Goal: Information Seeking & Learning: Learn about a topic

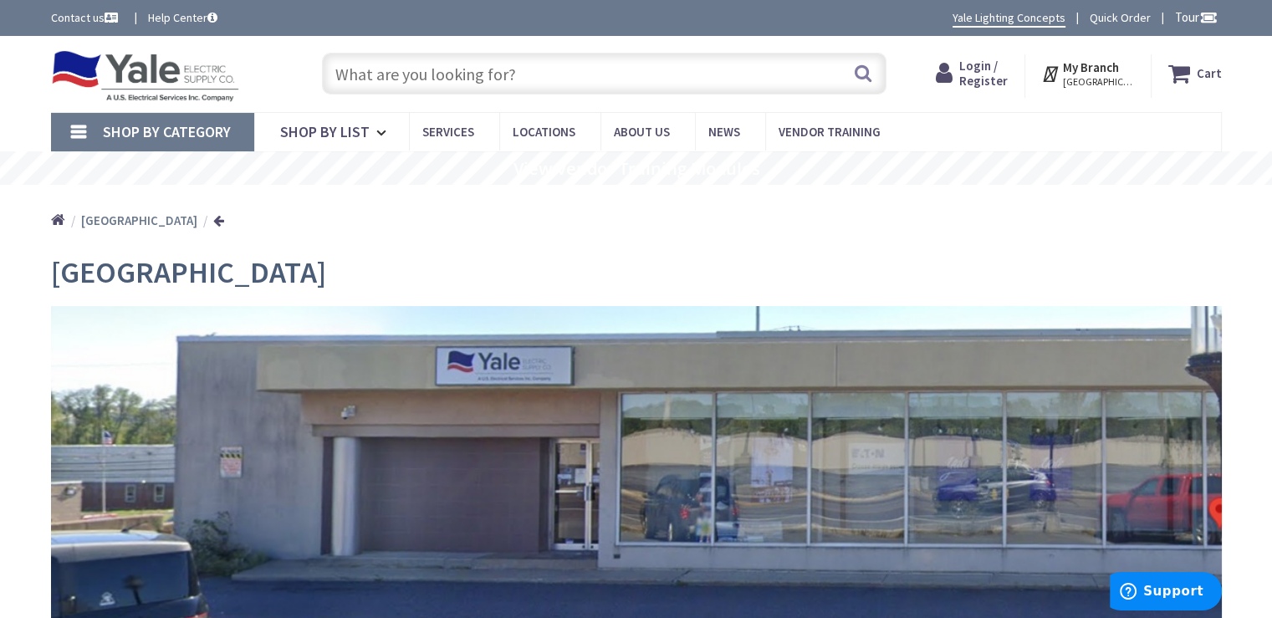
click at [111, 135] on span "Shop By Category" at bounding box center [167, 131] width 128 height 19
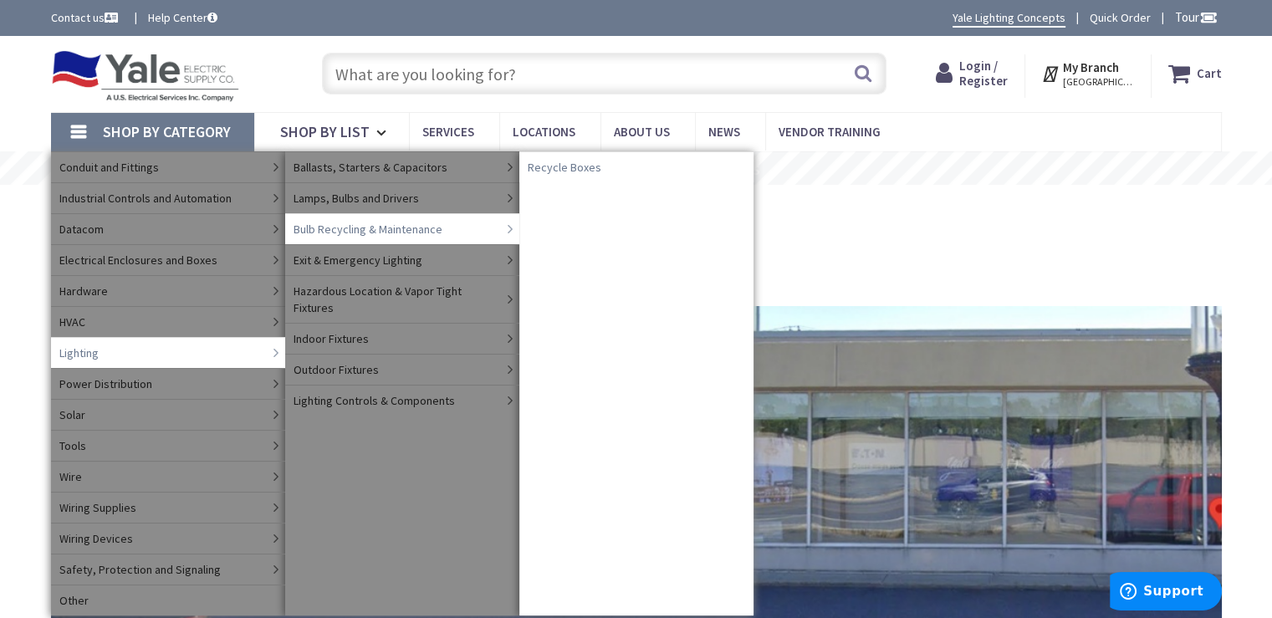
click at [551, 167] on span "Recycle Boxes" at bounding box center [565, 167] width 74 height 17
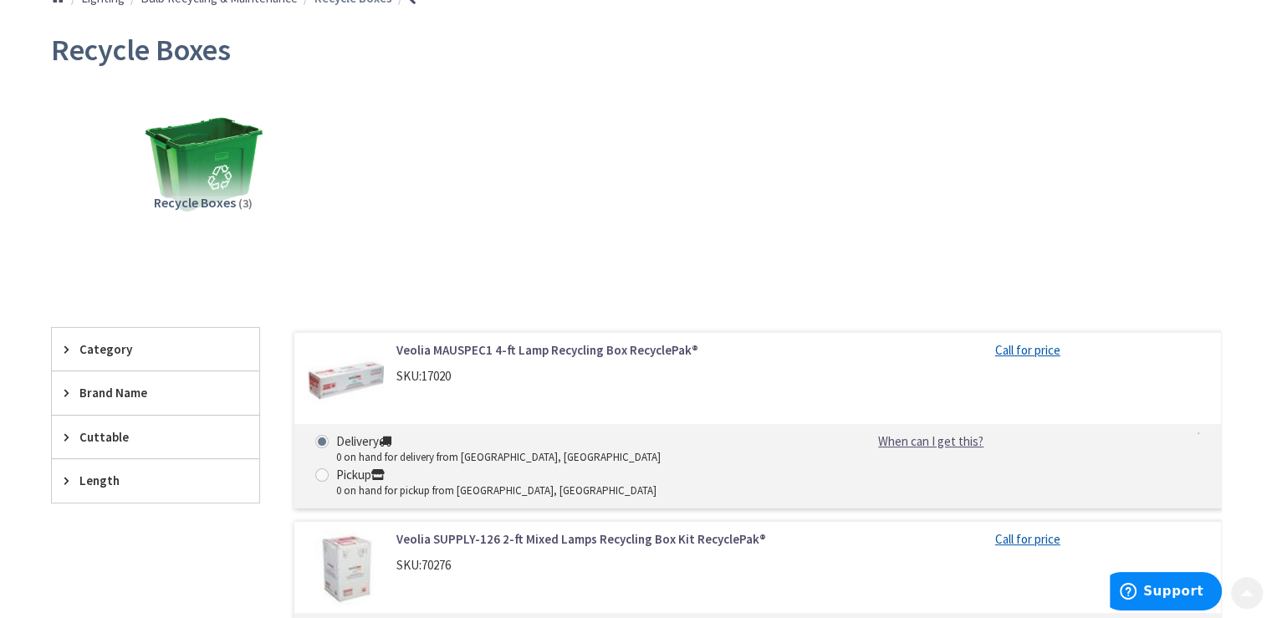
scroll to position [251, 0]
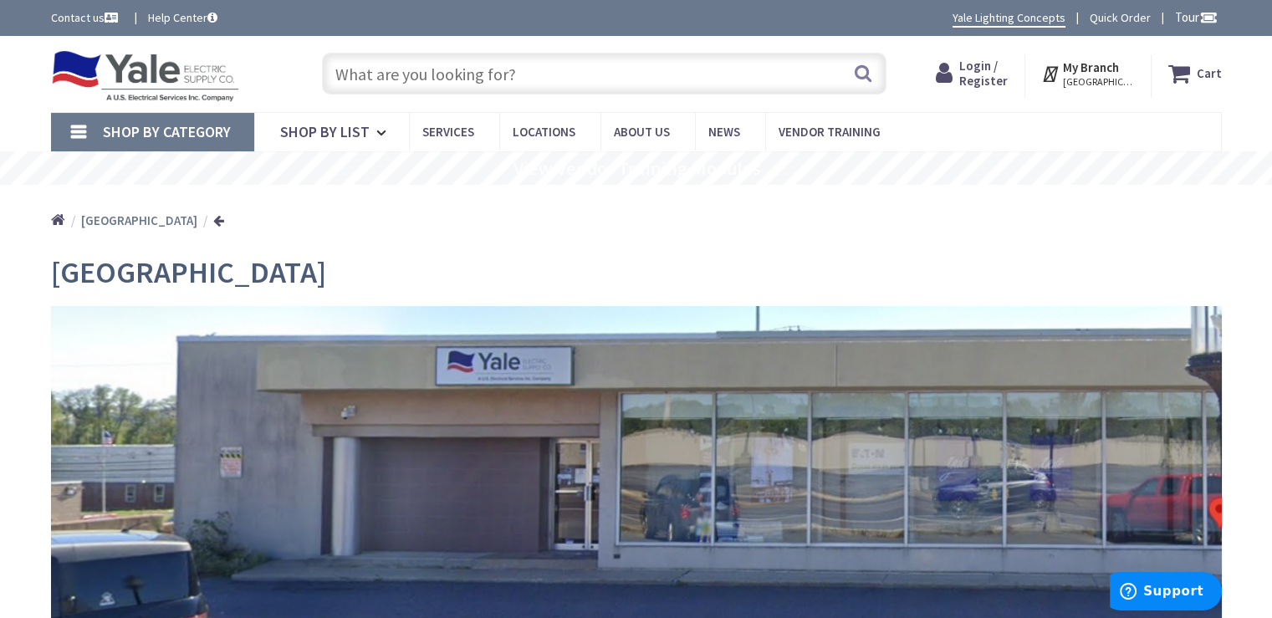
click at [427, 84] on input "text" at bounding box center [604, 74] width 565 height 42
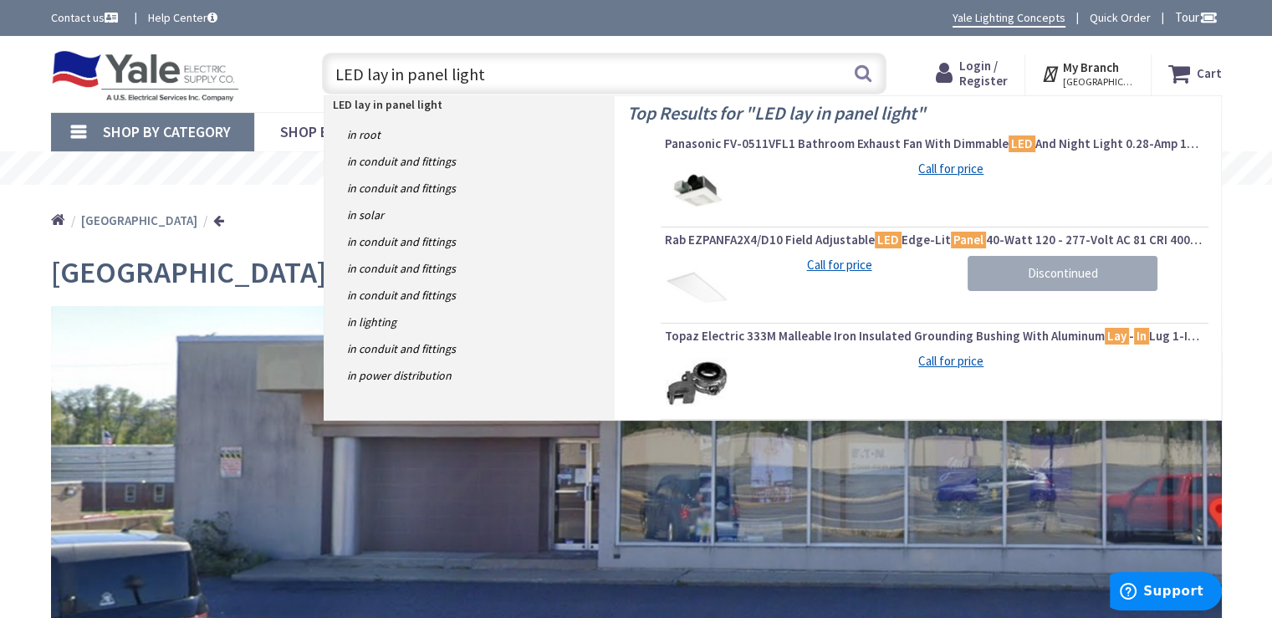
type input "LED lay in panel lights"
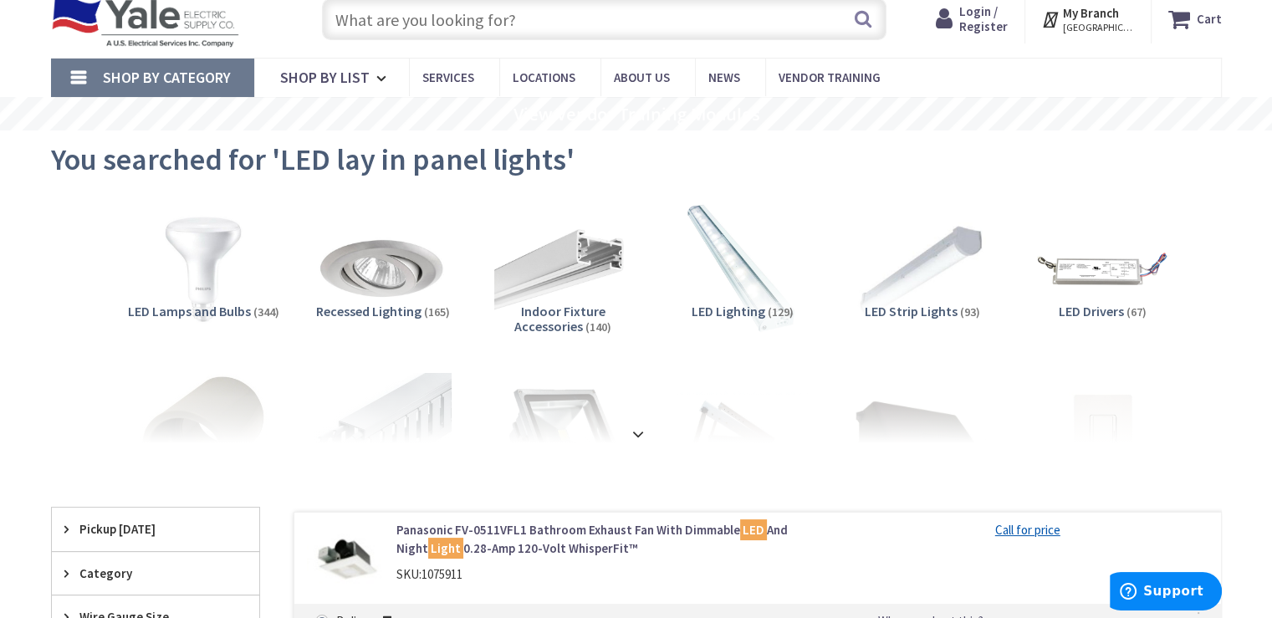
scroll to position [84, 0]
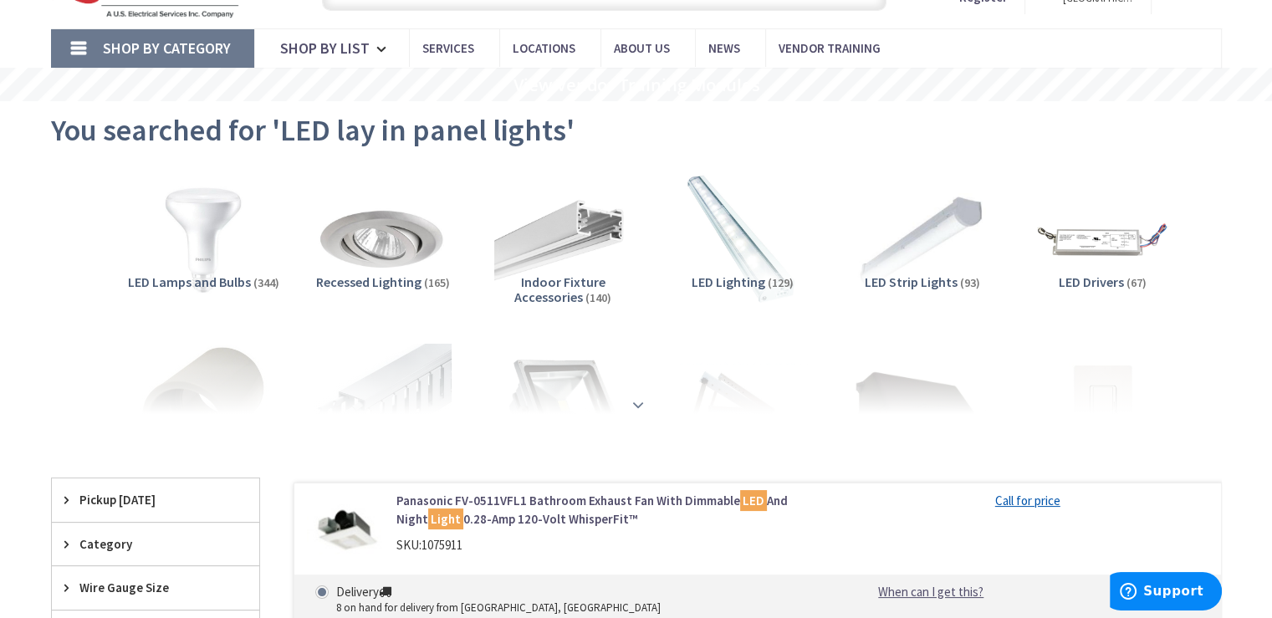
click at [640, 407] on strong at bounding box center [638, 405] width 20 height 18
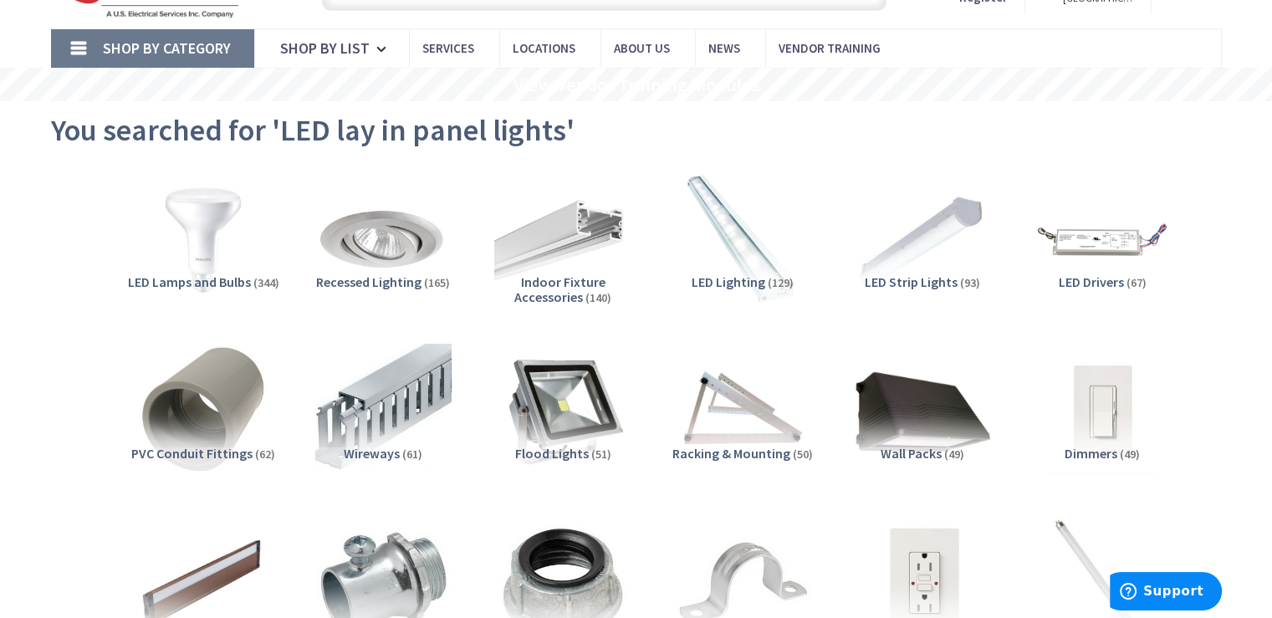
click at [745, 279] on span "LED Lighting" at bounding box center [729, 282] width 74 height 17
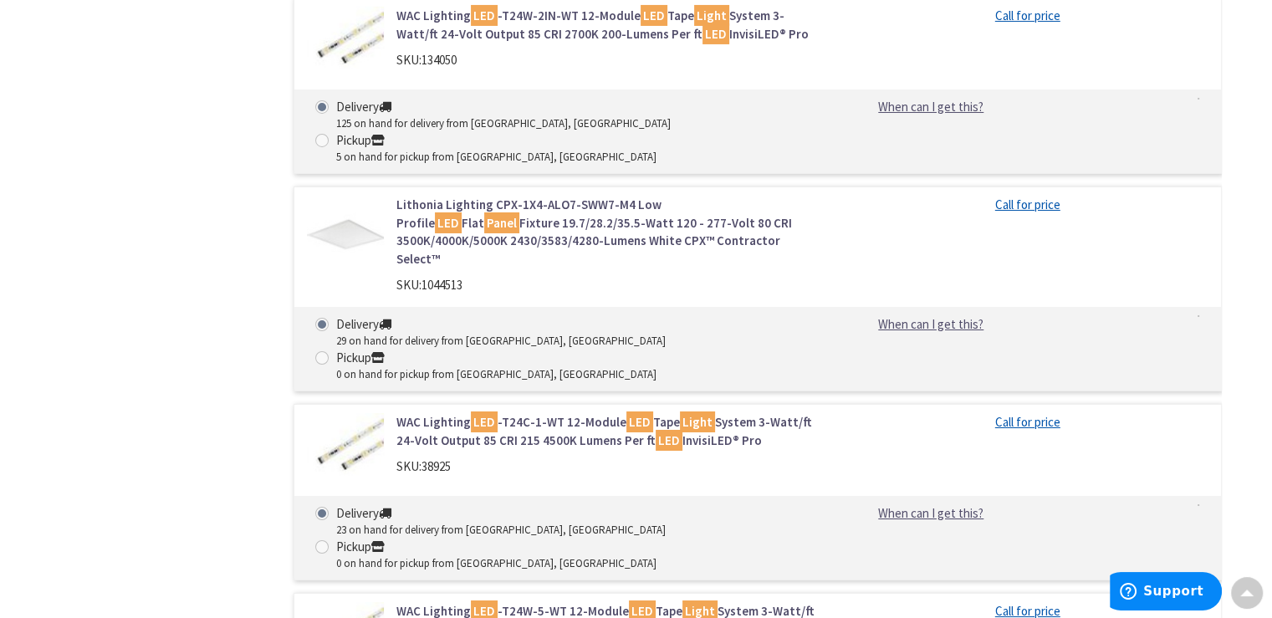
scroll to position [5963, 0]
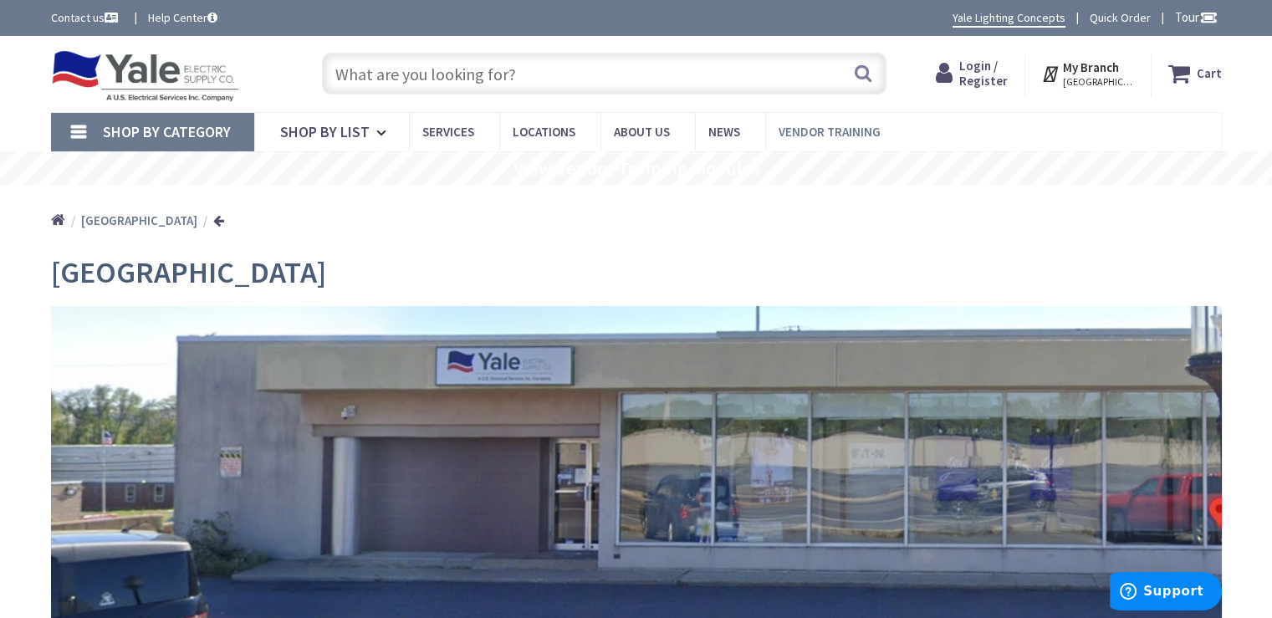
click at [790, 133] on span "Vendor Training" at bounding box center [830, 132] width 102 height 16
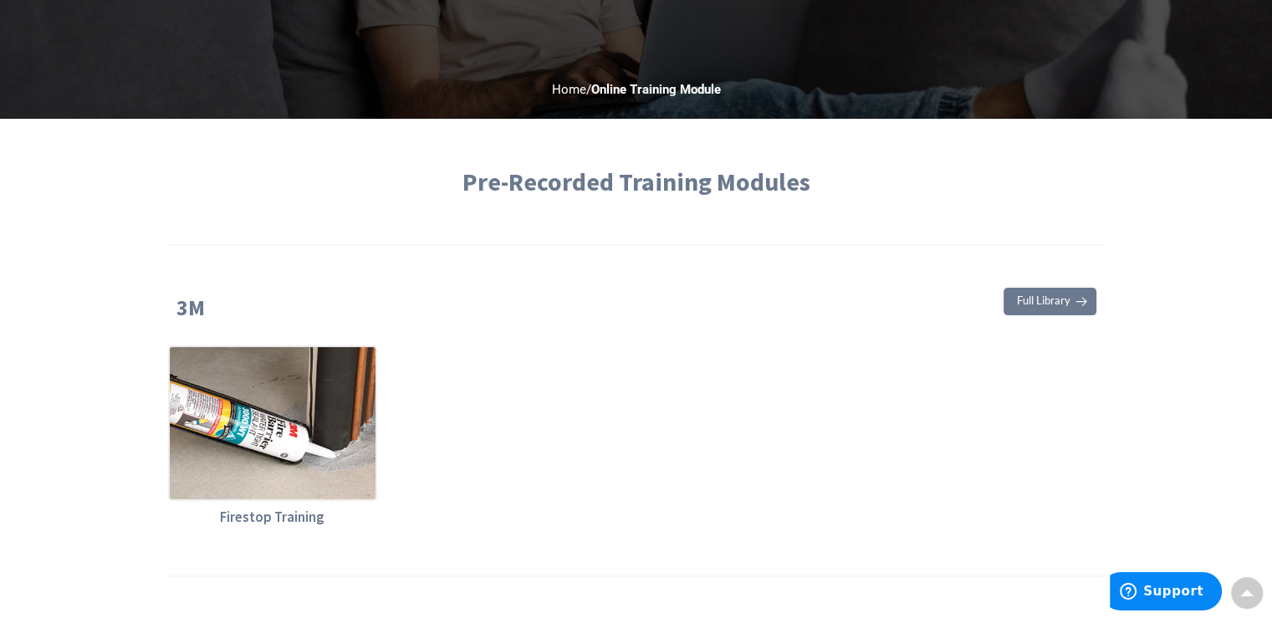
scroll to position [502, 0]
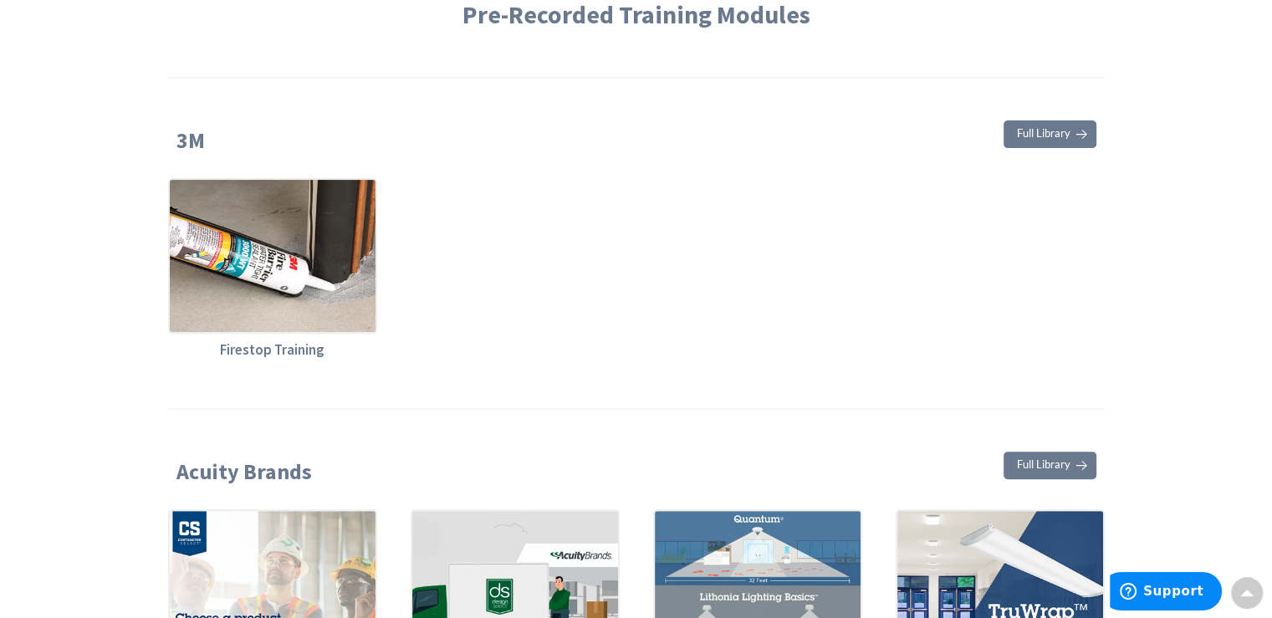
click at [1050, 134] on span "Full Library" at bounding box center [1044, 133] width 54 height 11
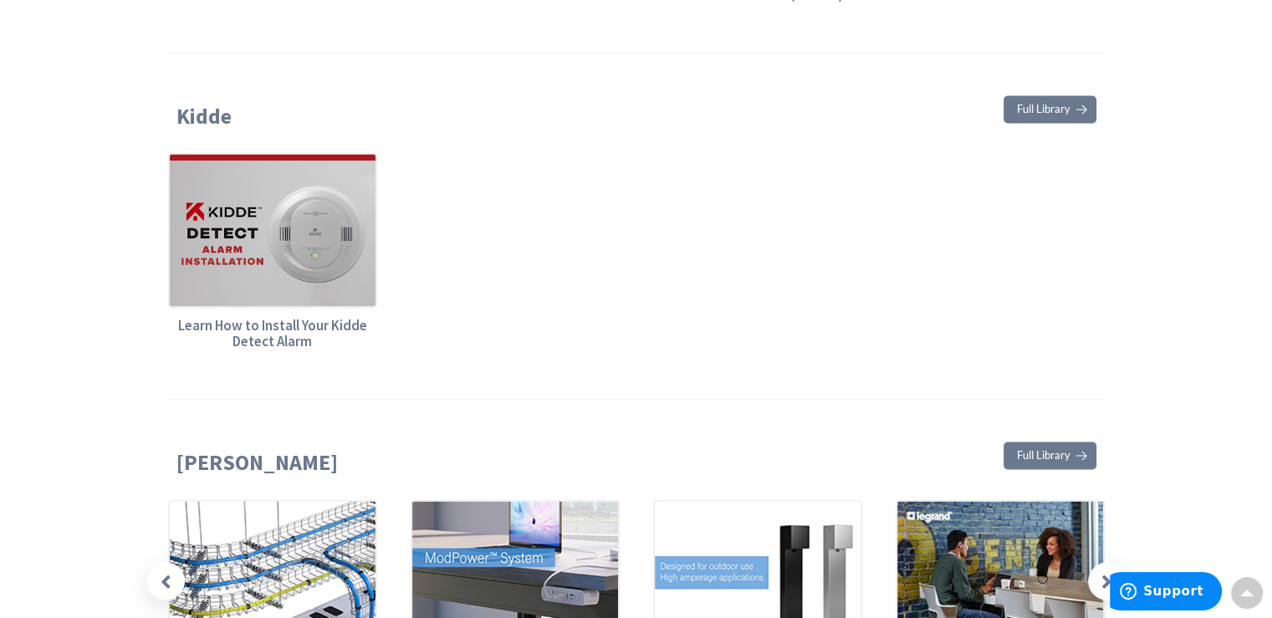
scroll to position [3262, 0]
